Goal: Task Accomplishment & Management: Manage account settings

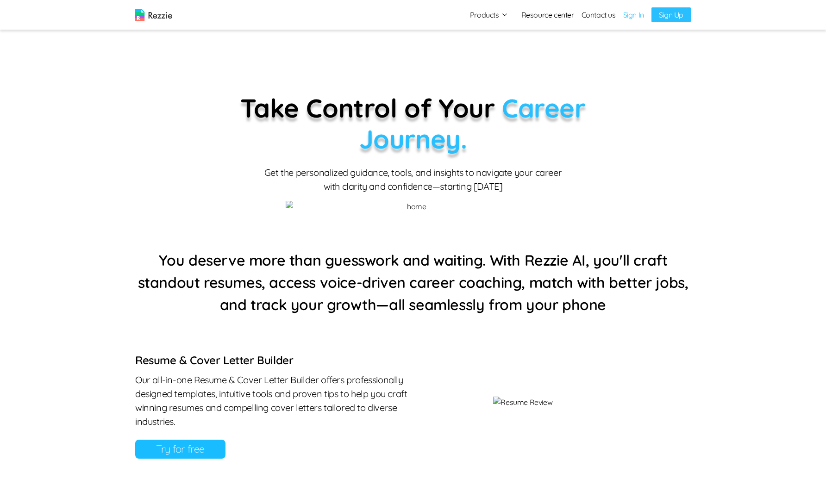
click at [639, 15] on link "Sign In" at bounding box center [633, 14] width 21 height 11
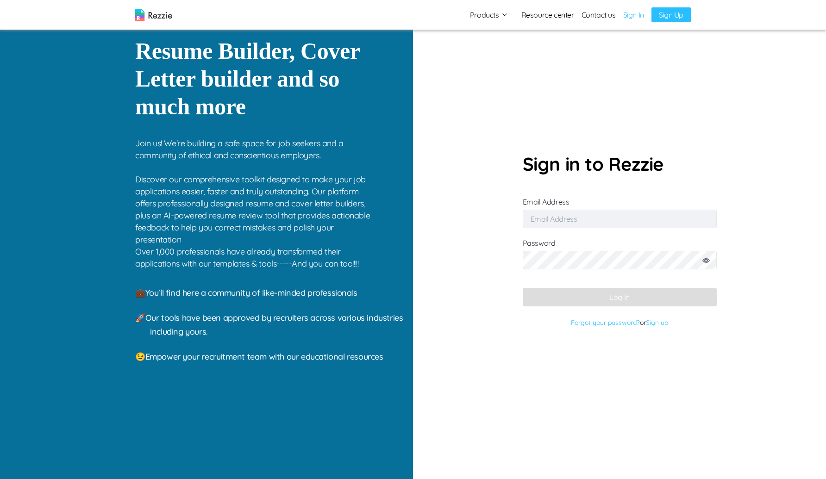
type input "[EMAIL_ADDRESS][DOMAIN_NAME]"
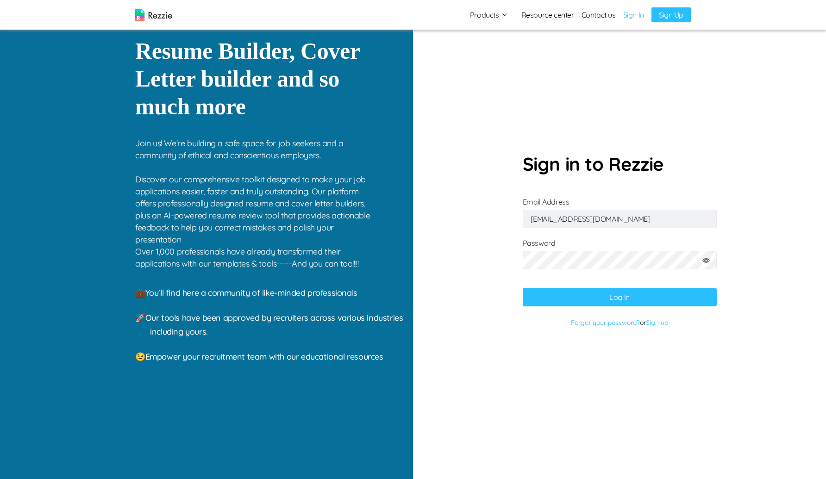
click at [554, 300] on button "Log In" at bounding box center [620, 297] width 194 height 19
click at [708, 261] on icon at bounding box center [705, 260] width 7 height 5
click at [550, 294] on button "Log In" at bounding box center [620, 297] width 194 height 19
